Goal: Navigation & Orientation: Find specific page/section

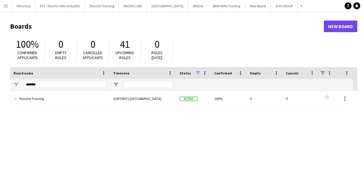
click at [5, 6] on app-icon "Menu" at bounding box center [5, 5] width 5 height 5
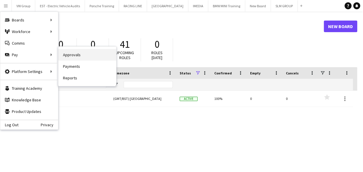
click at [68, 54] on link "Approvals" at bounding box center [87, 55] width 58 height 12
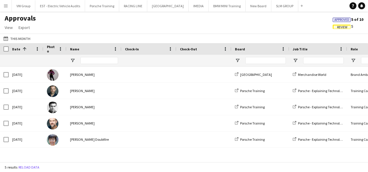
click at [343, 20] on span "Approved" at bounding box center [341, 20] width 15 height 4
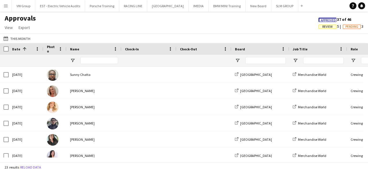
click at [325, 27] on span "Review" at bounding box center [327, 27] width 10 height 4
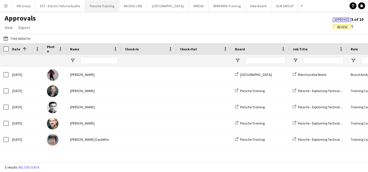
click at [101, 8] on button "Porsche Training Close" at bounding box center [102, 5] width 34 height 11
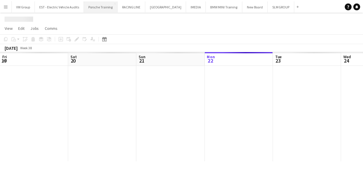
scroll to position [0, 138]
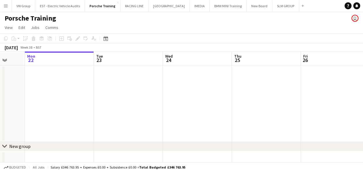
drag, startPoint x: 80, startPoint y: 107, endPoint x: 168, endPoint y: 104, distance: 88.0
click at [169, 103] on app-calendar-viewport "Fri 19 3/3 1 Job Sat 20 Sun 21 Mon 22 Tue 23 Wed 24 Thu 25 Fri 26 Sat 27 Sun 28…" at bounding box center [181, 122] width 363 height 143
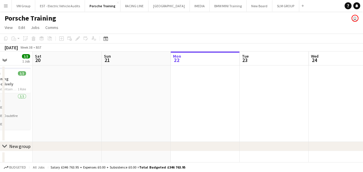
drag, startPoint x: 98, startPoint y: 112, endPoint x: 163, endPoint y: 104, distance: 65.5
click at [161, 104] on app-calendar-viewport "Wed 17 3/3 1 Job Thu 18 Fri 19 3/3 1 Job Sat 20 Sun 21 Mon 22 Tue 23 Wed 24 Thu…" at bounding box center [181, 122] width 363 height 143
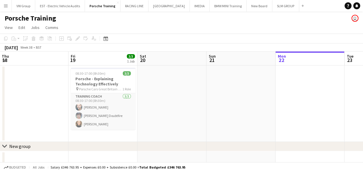
drag, startPoint x: 128, startPoint y: 112, endPoint x: 183, endPoint y: 106, distance: 55.2
click at [182, 106] on app-calendar-viewport "Tue 16 Wed 17 3/3 1 Job Thu 18 Fri 19 3/3 1 Job Sat 20 Sun 21 Mon 22 Tue 23 Wed…" at bounding box center [181, 122] width 363 height 143
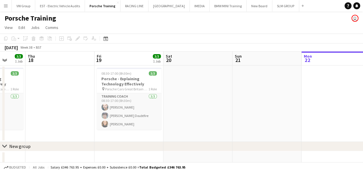
scroll to position [0, 177]
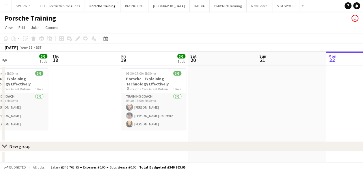
drag, startPoint x: 72, startPoint y: 111, endPoint x: 146, endPoint y: 106, distance: 73.9
click at [146, 106] on app-calendar-viewport "Mon 15 Tue 16 Wed 17 3/3 1 Job Thu 18 Fri 19 3/3 1 Job Sat 20 Sun 21 Mon 22 Tue…" at bounding box center [181, 122] width 363 height 143
